Goal: Check status: Check status

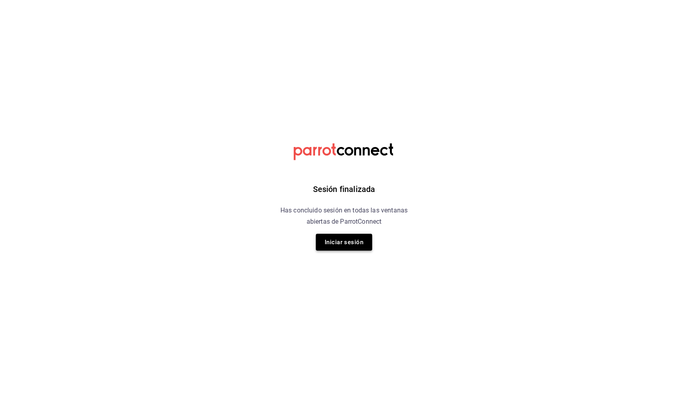
click at [350, 247] on button "Iniciar sesión" at bounding box center [344, 242] width 56 height 17
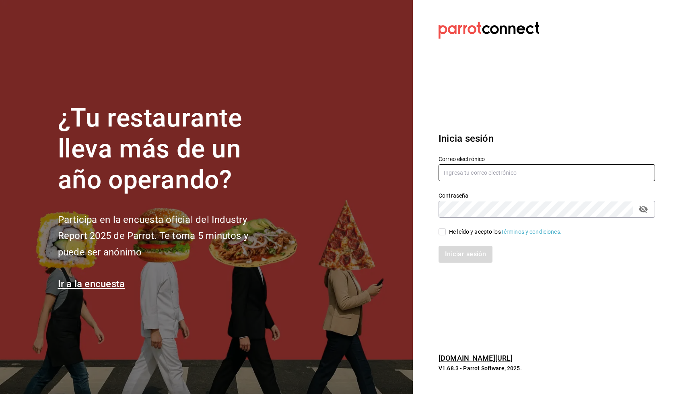
click at [462, 164] on input "text" at bounding box center [546, 172] width 216 height 17
type input "[PERSON_NAME][EMAIL_ADDRESS][DOMAIN_NAME]"
click at [442, 230] on input "He leído y acepto los Términos y condiciones." at bounding box center [441, 231] width 7 height 7
checkbox input "true"
click at [447, 256] on button "Iniciar sesión" at bounding box center [465, 254] width 55 height 17
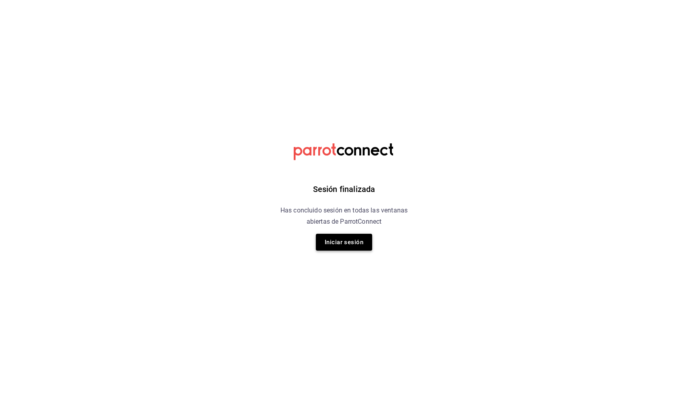
click at [348, 248] on button "Iniciar sesión" at bounding box center [344, 242] width 56 height 17
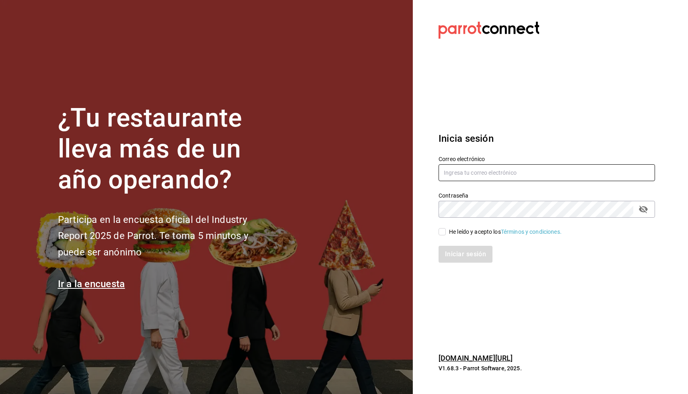
click at [472, 169] on input "text" at bounding box center [546, 172] width 216 height 17
type input "[PERSON_NAME][EMAIL_ADDRESS][DOMAIN_NAME]"
click at [640, 212] on icon "passwordField" at bounding box center [643, 210] width 10 height 10
click at [446, 232] on span "He leído y acepto los Términos y condiciones." at bounding box center [503, 232] width 116 height 8
click at [445, 232] on input "He leído y acepto los Términos y condiciones." at bounding box center [441, 231] width 7 height 7
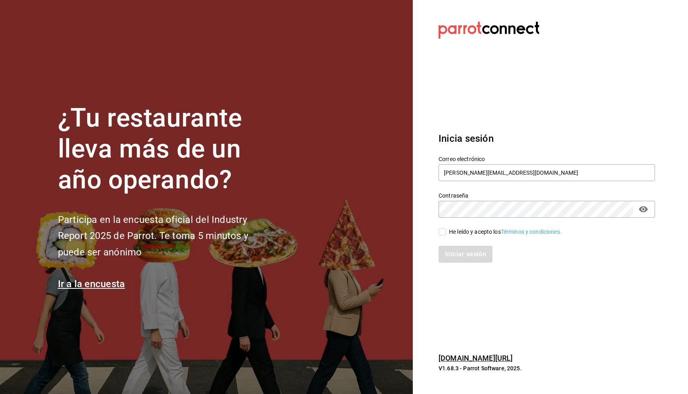
checkbox input "true"
click at [448, 250] on button "Iniciar sesión" at bounding box center [465, 254] width 55 height 17
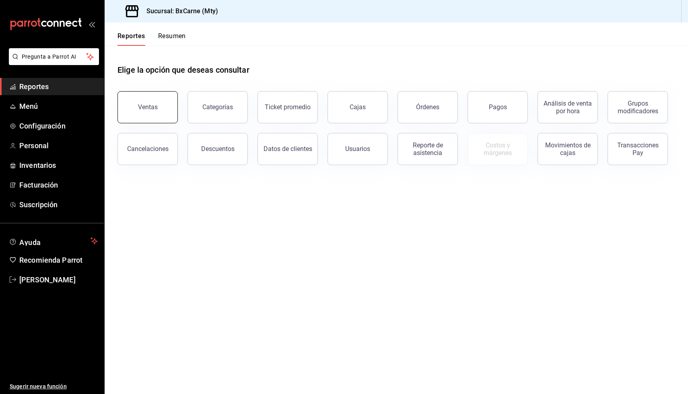
click at [135, 111] on button "Ventas" at bounding box center [147, 107] width 60 height 32
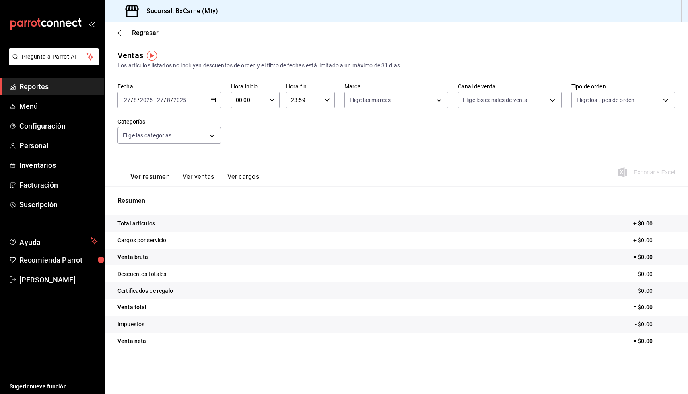
click at [213, 99] on icon "button" at bounding box center [213, 100] width 6 height 6
click at [148, 174] on li "Mes actual" at bounding box center [155, 179] width 75 height 18
click at [201, 175] on button "Ver ventas" at bounding box center [199, 180] width 32 height 14
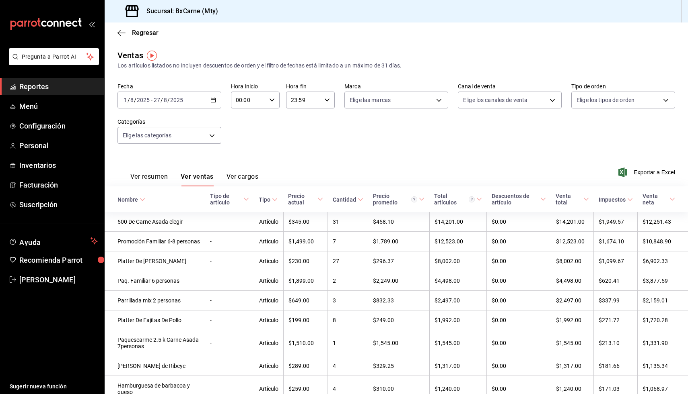
click at [216, 99] on icon "button" at bounding box center [213, 100] width 6 height 6
click at [158, 161] on span "Semana actual" at bounding box center [155, 160] width 62 height 8
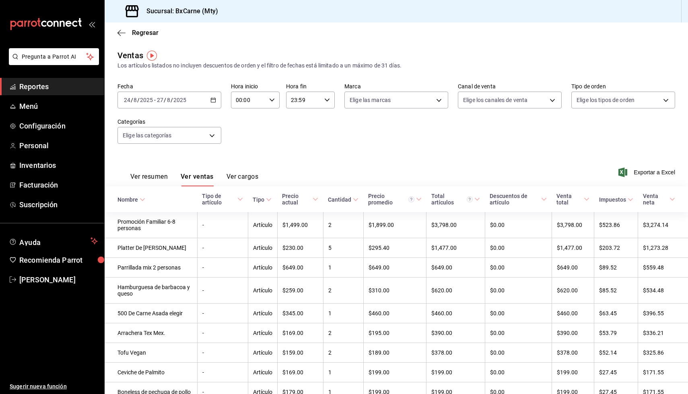
click at [208, 102] on div "2025-08-24 24 / 8 / 2025 - 2025-08-27 27 / 8 / 2025" at bounding box center [169, 100] width 104 height 17
click at [156, 197] on span "Rango de fechas" at bounding box center [155, 197] width 62 height 8
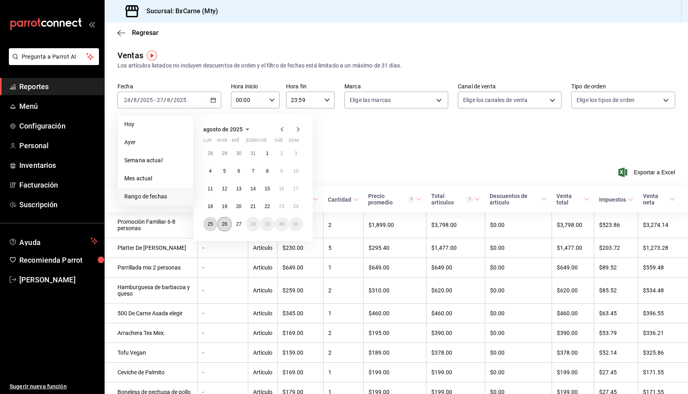
drag, startPoint x: 211, startPoint y: 228, endPoint x: 222, endPoint y: 226, distance: 11.1
click at [211, 228] on button "25" at bounding box center [210, 224] width 14 height 14
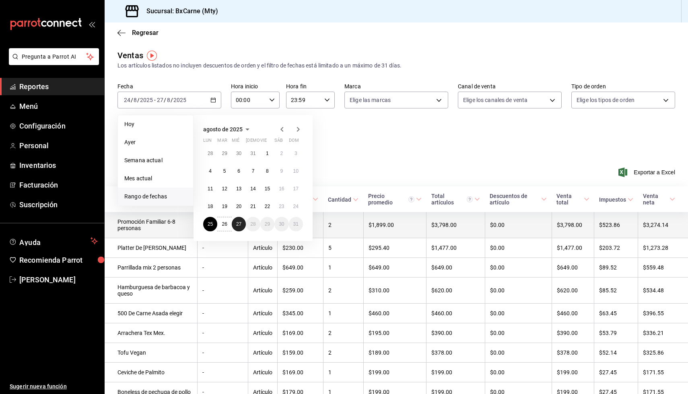
click at [240, 224] on abbr "27" at bounding box center [238, 225] width 5 height 6
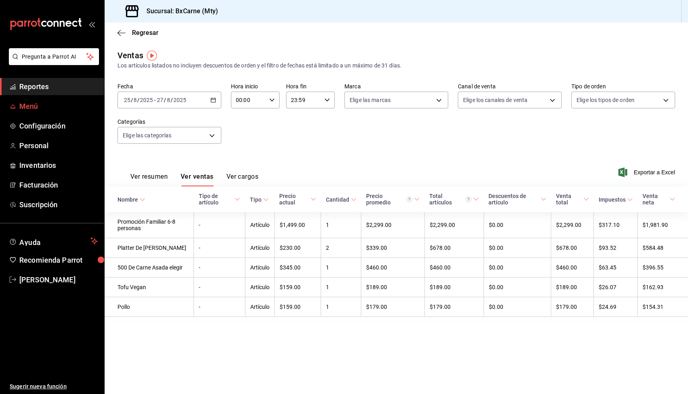
click at [43, 105] on span "Menú" at bounding box center [58, 106] width 78 height 11
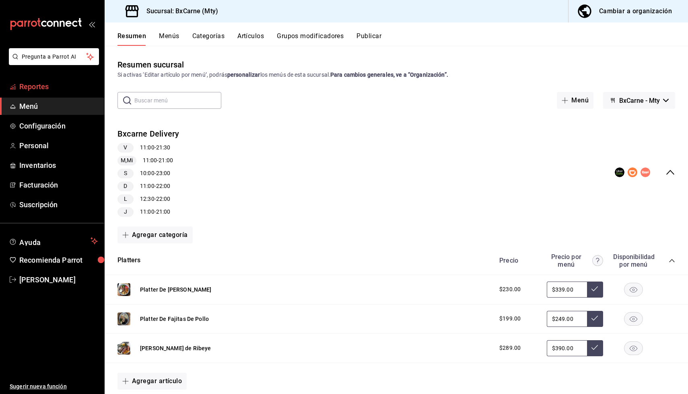
click at [60, 91] on span "Reportes" at bounding box center [58, 86] width 78 height 11
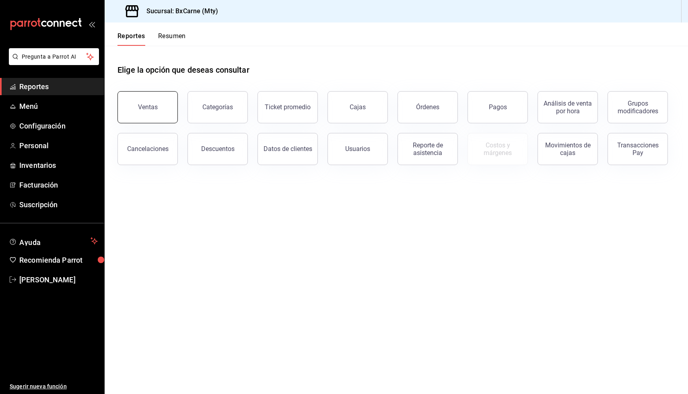
click at [156, 113] on button "Ventas" at bounding box center [147, 107] width 60 height 32
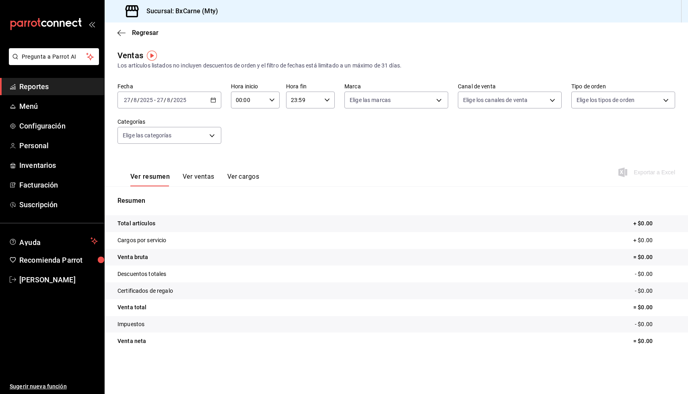
click at [211, 100] on icon "button" at bounding box center [213, 100] width 6 height 6
click at [150, 194] on span "Rango de fechas" at bounding box center [155, 197] width 62 height 8
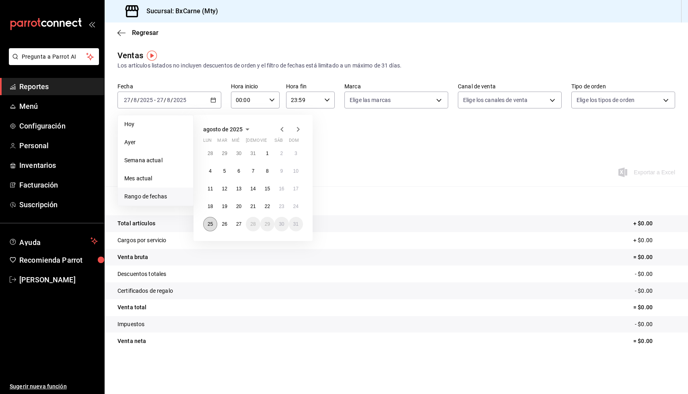
click at [209, 223] on abbr "25" at bounding box center [209, 225] width 5 height 6
click at [402, 161] on div "Ver resumen Ver ventas Ver cargos Exportar a Excel" at bounding box center [396, 170] width 583 height 33
